Goal: Task Accomplishment & Management: Manage account settings

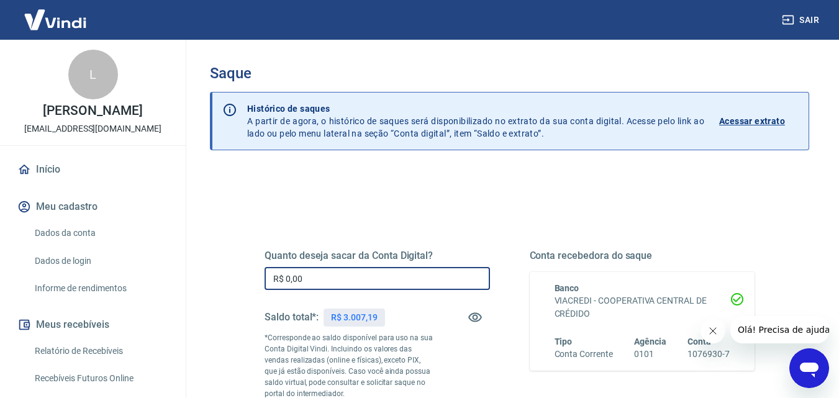
drag, startPoint x: 353, startPoint y: 285, endPoint x: 234, endPoint y: 283, distance: 118.6
click at [234, 283] on div "Quanto deseja sacar da Conta Digital? R$ 0,00 ​ Saldo total*: R$ 3.007,19 *Corr…" at bounding box center [509, 397] width 599 height 455
type input "R$ 3.007,19"
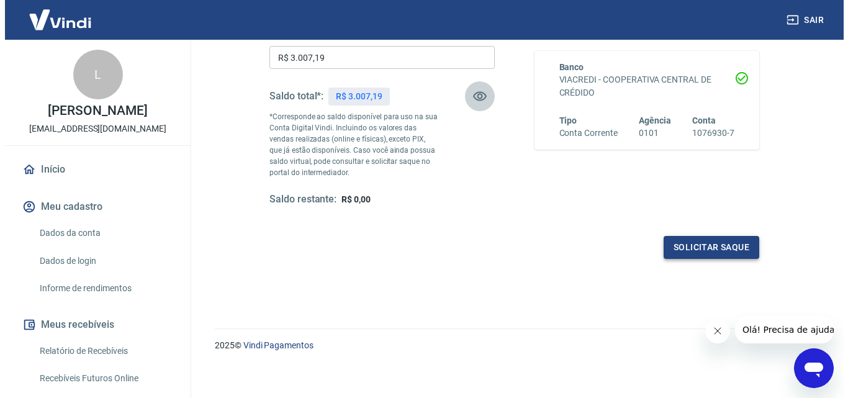
scroll to position [227, 0]
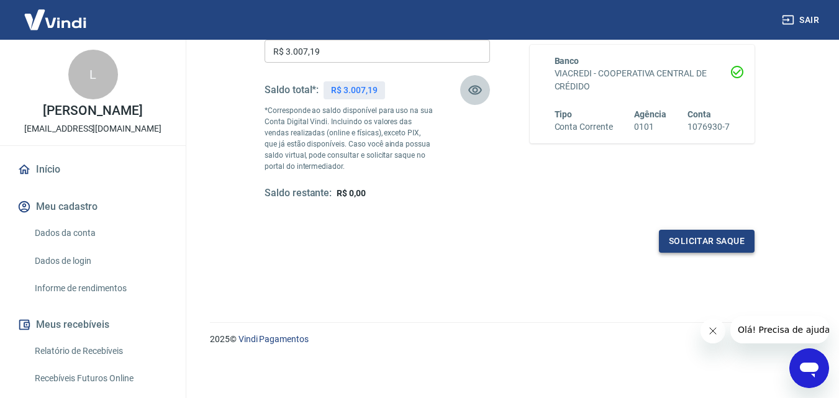
click at [711, 233] on button "Solicitar saque" at bounding box center [707, 241] width 96 height 23
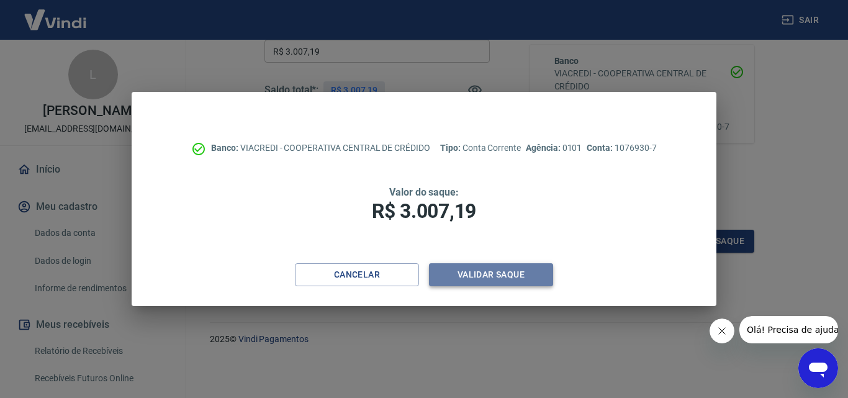
click at [472, 271] on button "Validar saque" at bounding box center [491, 274] width 124 height 23
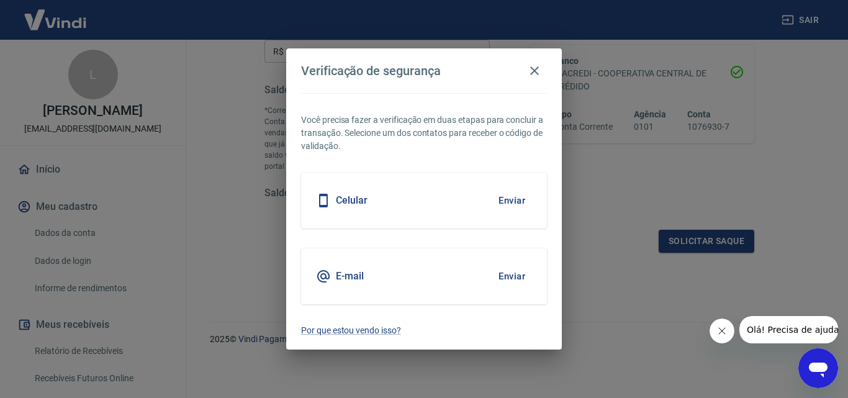
click at [507, 275] on button "Enviar" at bounding box center [512, 276] width 40 height 26
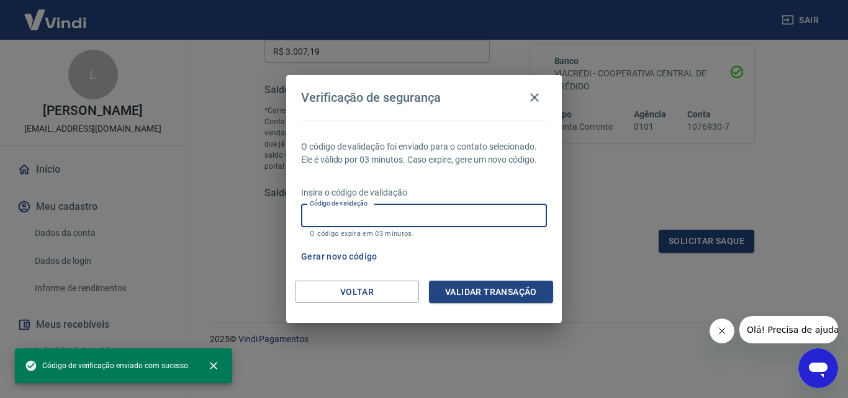
click at [406, 219] on input "Código de validação" at bounding box center [424, 215] width 246 height 23
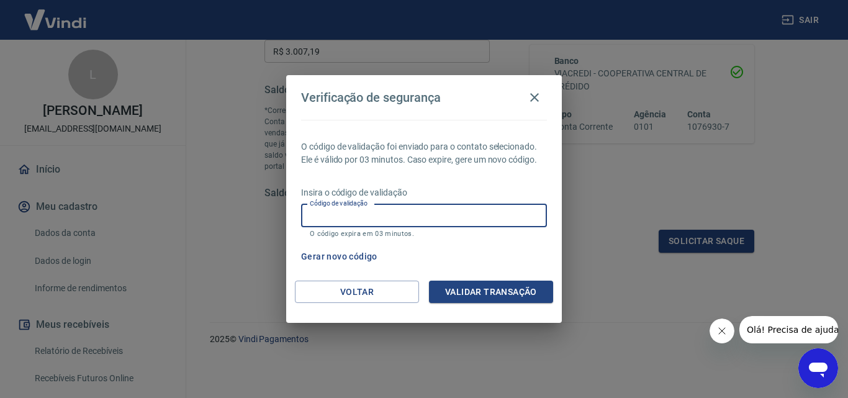
paste input "307197"
type input "307197"
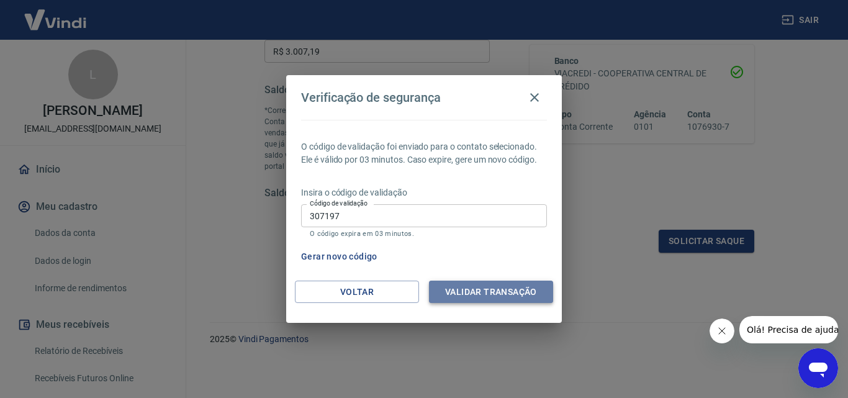
click at [489, 287] on button "Validar transação" at bounding box center [491, 292] width 124 height 23
